Goal: Communication & Community: Answer question/provide support

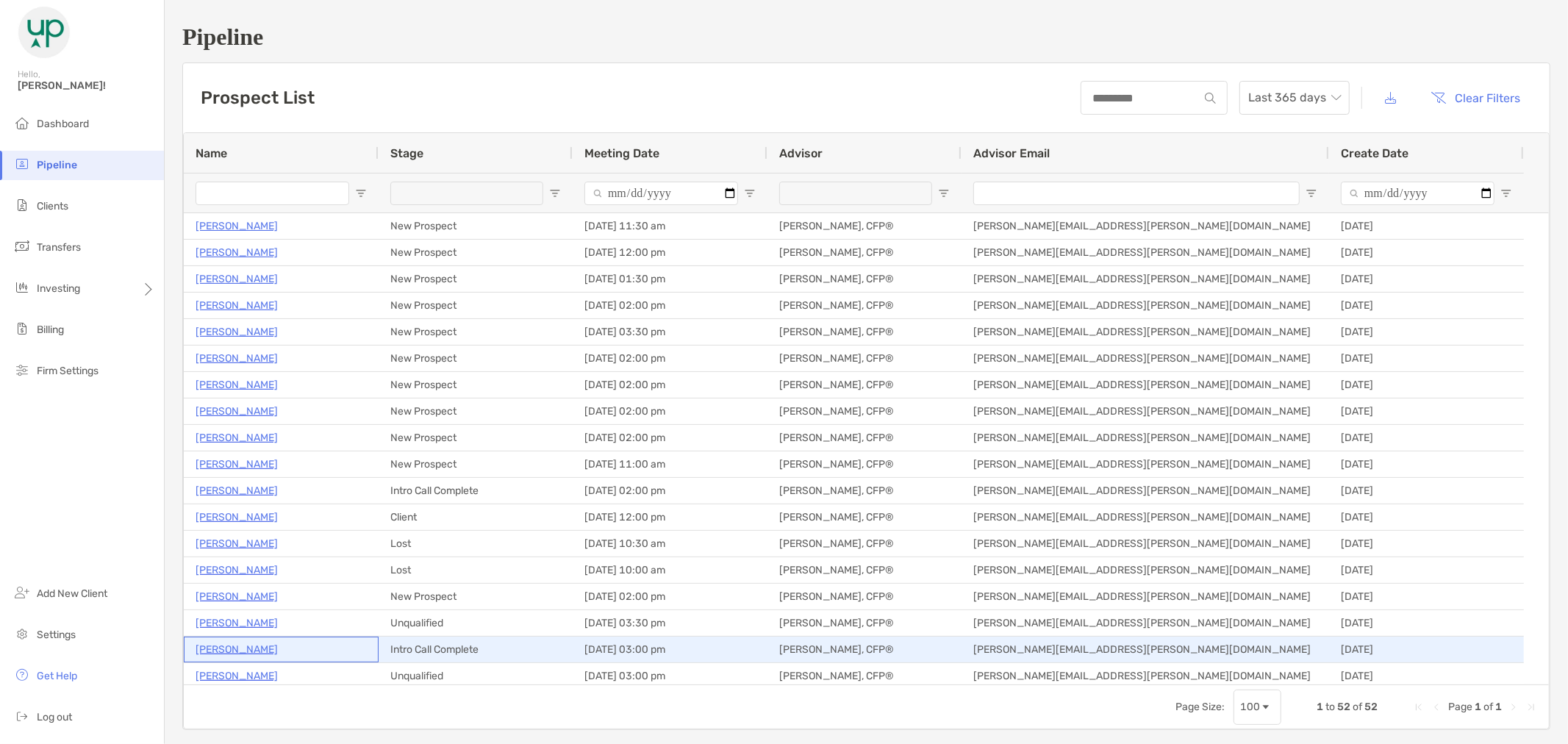
click at [263, 651] on div "[PERSON_NAME]" at bounding box center [281, 649] width 171 height 24
click at [248, 648] on p "[PERSON_NAME]" at bounding box center [236, 649] width 83 height 18
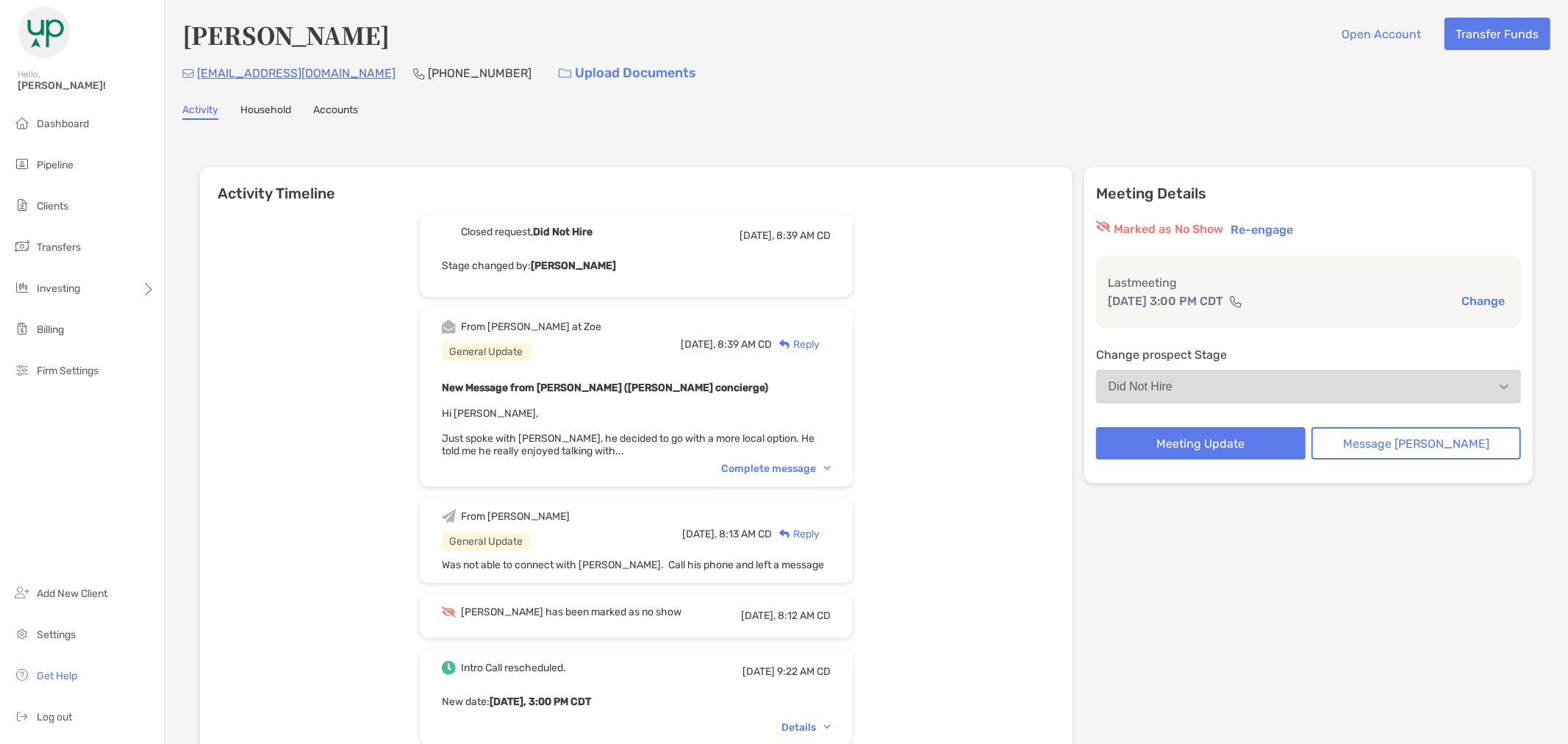
click at [820, 336] on div "Reply" at bounding box center [796, 344] width 48 height 15
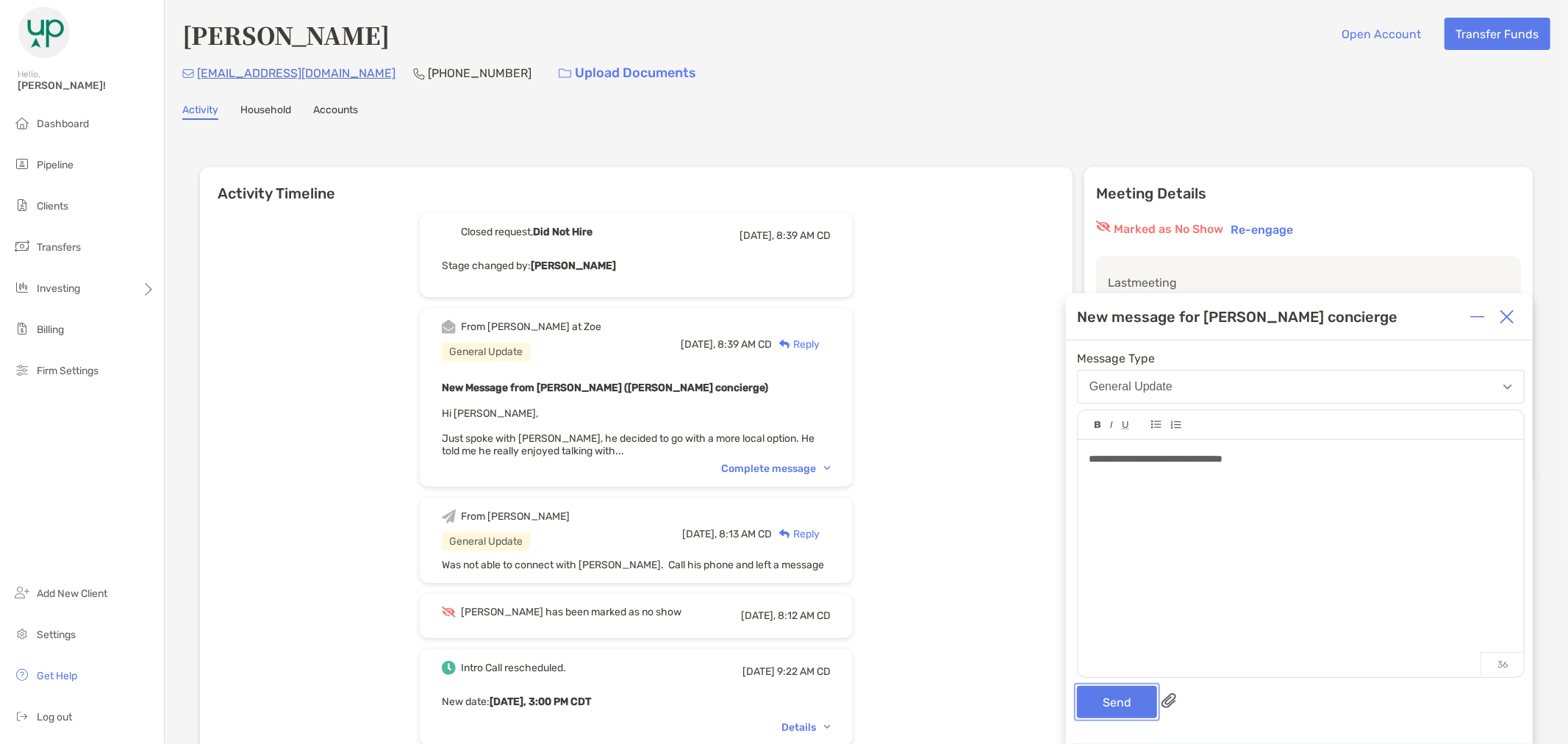
click at [1129, 702] on button "Send" at bounding box center [1117, 702] width 80 height 32
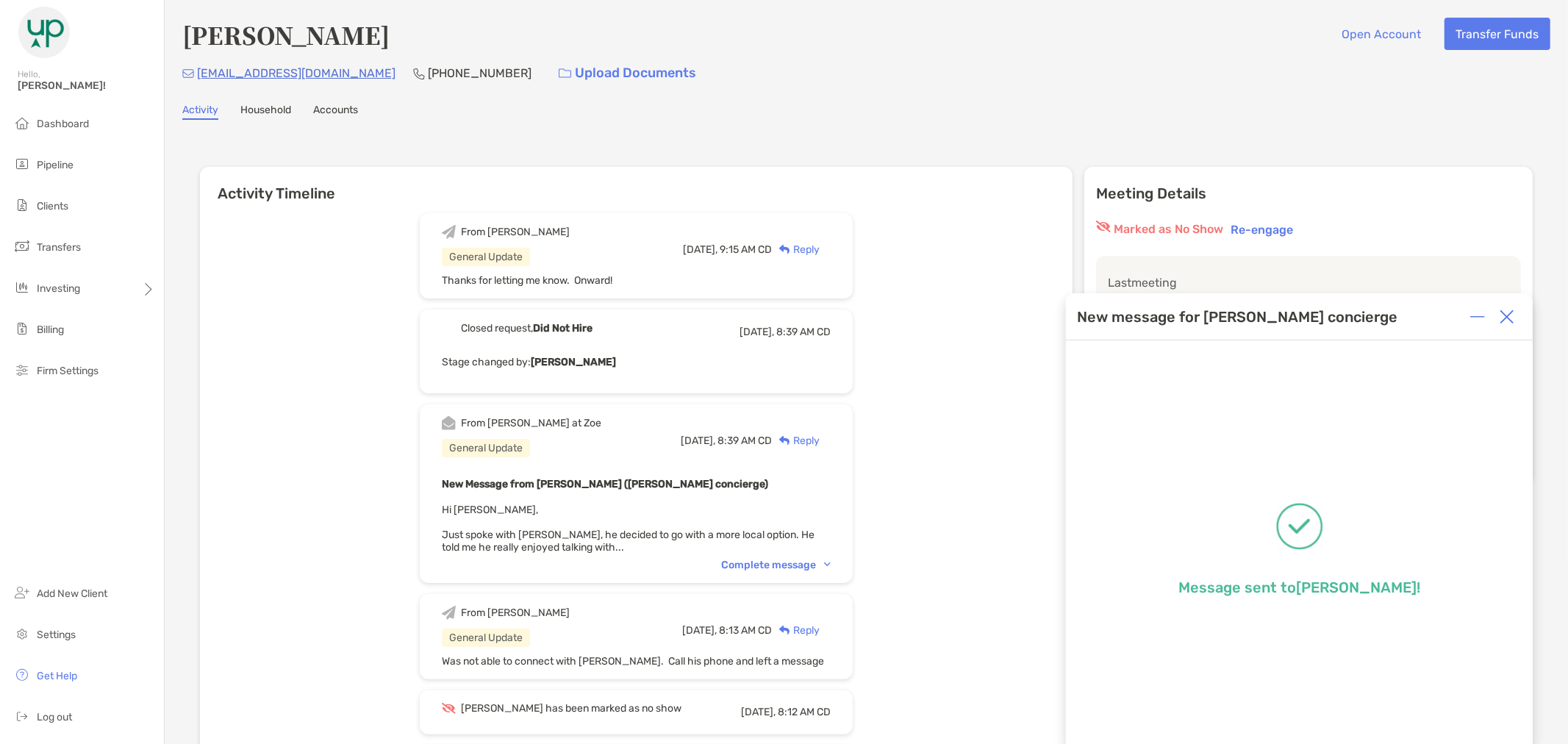
click at [1503, 315] on img at bounding box center [1507, 316] width 14 height 14
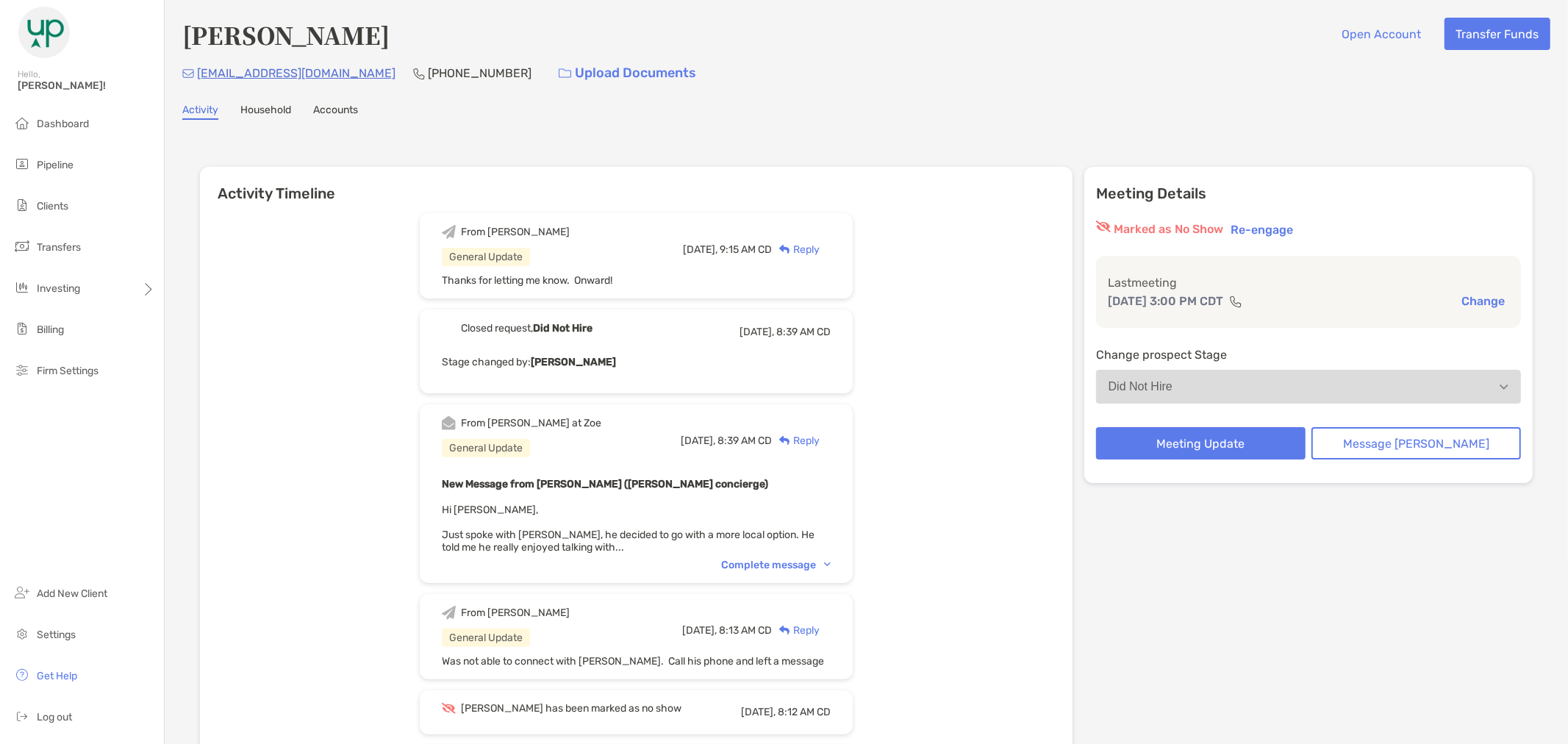
click at [1244, 72] on div "[EMAIL_ADDRESS][DOMAIN_NAME] [PHONE_NUMBER] Upload Documents" at bounding box center [867, 73] width 1368 height 31
